Goal: Task Accomplishment & Management: Manage account settings

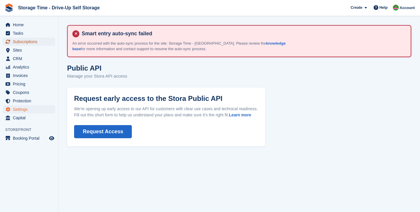
click at [30, 42] on span "Subscriptions" at bounding box center [30, 42] width 35 height 8
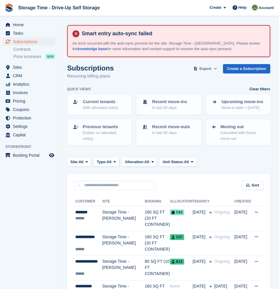
click at [203, 69] on span "Export" at bounding box center [205, 69] width 12 height 6
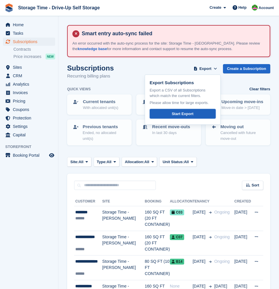
click at [192, 116] on div "Start Export" at bounding box center [183, 114] width 22 height 6
click at [214, 68] on icon at bounding box center [215, 69] width 3 height 4
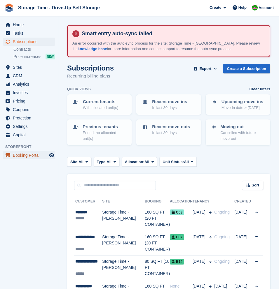
click at [33, 156] on span "Booking Portal" at bounding box center [30, 155] width 35 height 8
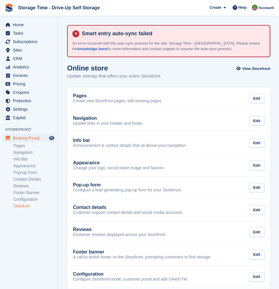
click at [20, 206] on link "Check-in" at bounding box center [34, 207] width 42 height 6
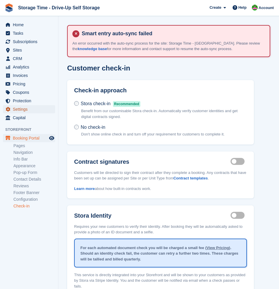
click at [20, 110] on span "Settings" at bounding box center [30, 109] width 35 height 8
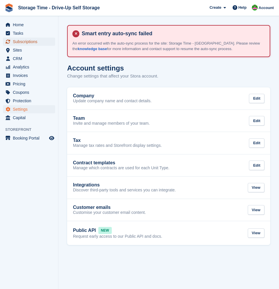
click at [20, 40] on span "Subscriptions" at bounding box center [30, 42] width 35 height 8
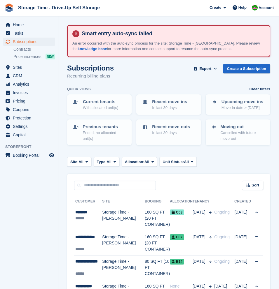
click at [124, 8] on span "Storage Time - Drive-Up Self Storage Create Subscription Invoice Contact Deal D…" at bounding box center [139, 8] width 279 height 16
click at [153, 12] on span "Storage Time - Drive-Up Self Storage Create Subscription Invoice Contact Deal D…" at bounding box center [139, 8] width 279 height 16
